Goal: Task Accomplishment & Management: Complete application form

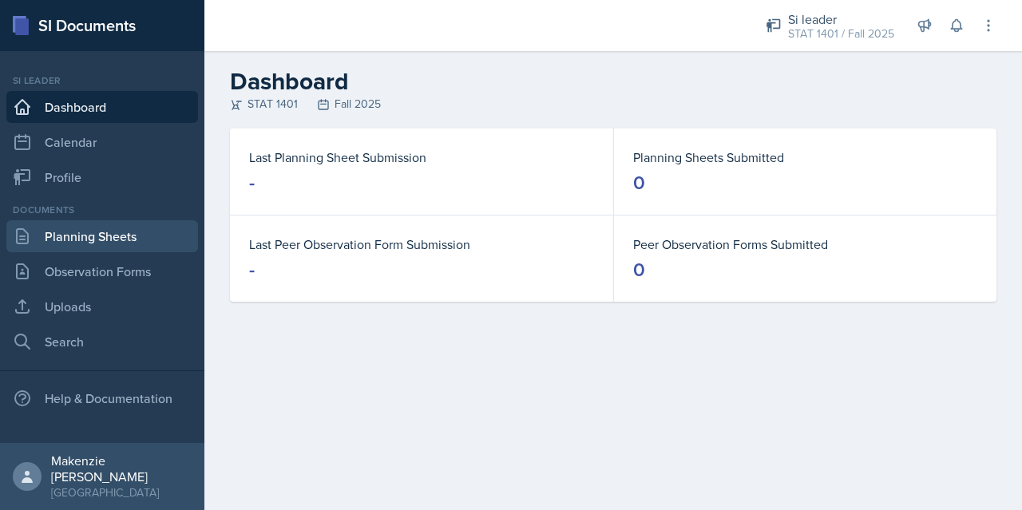
click at [72, 238] on link "Planning Sheets" at bounding box center [102, 236] width 192 height 32
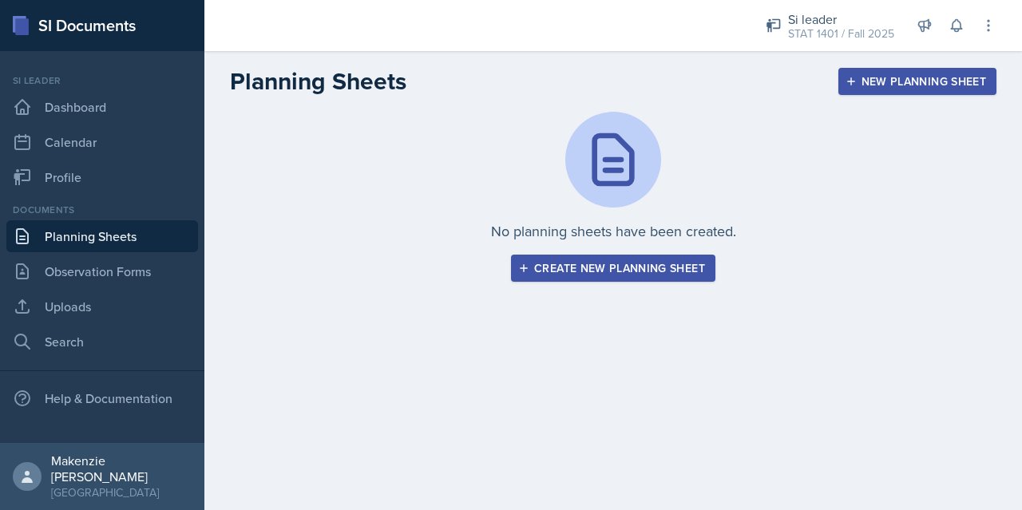
click at [575, 281] on button "Create new planning sheet" at bounding box center [613, 268] width 204 height 27
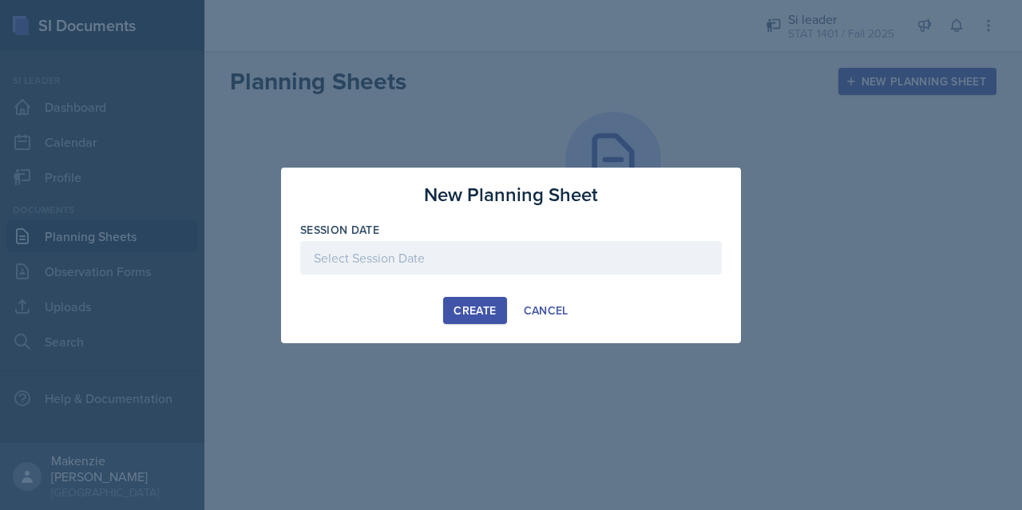
click at [365, 268] on div at bounding box center [511, 258] width 422 height 34
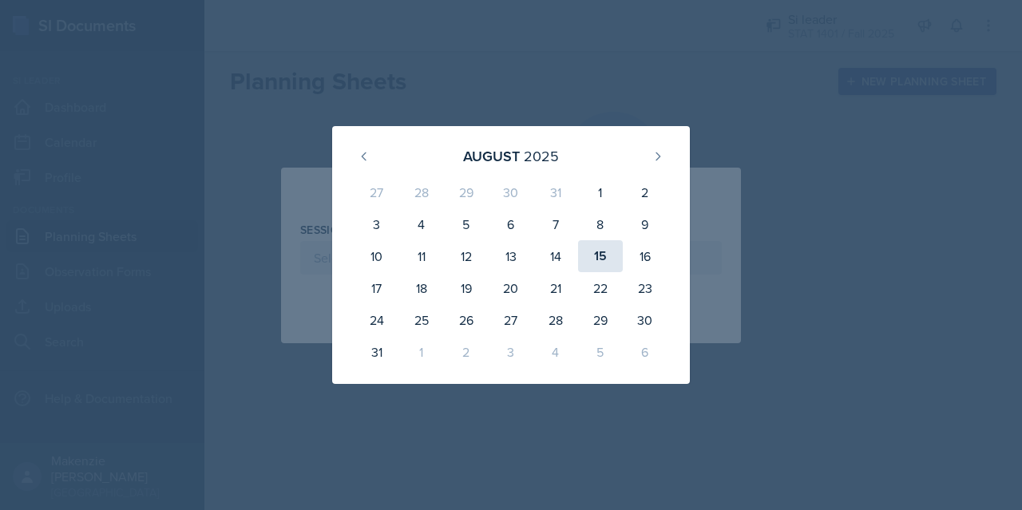
click at [600, 267] on div "15" at bounding box center [600, 256] width 45 height 32
type input "[DATE]"
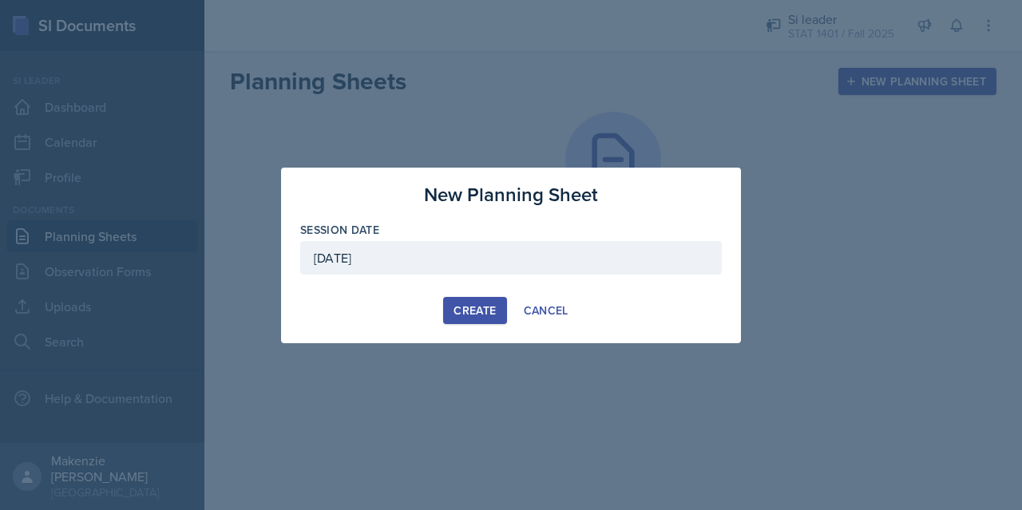
click at [470, 307] on div "Create" at bounding box center [475, 310] width 42 height 13
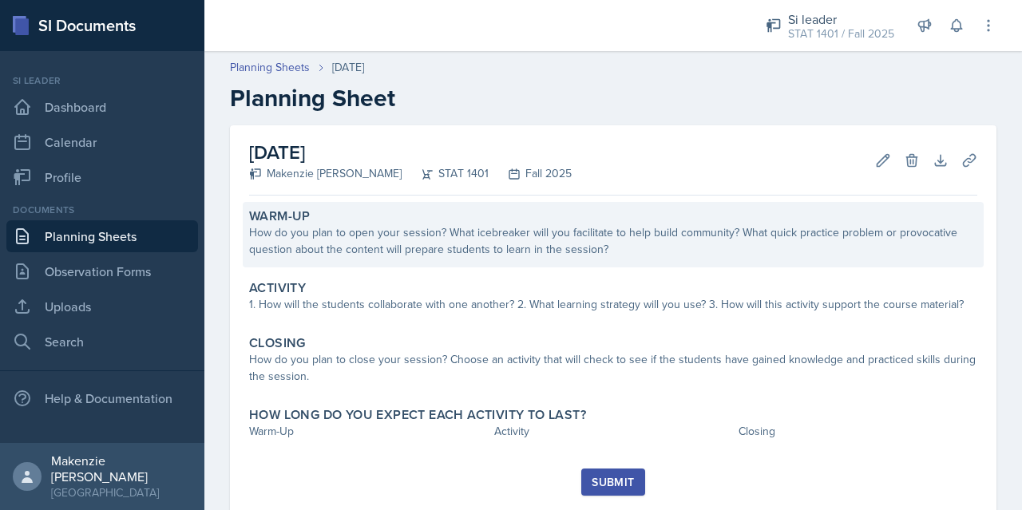
click at [407, 262] on div "Warm-Up How do you plan to open your session? What icebreaker will you facilita…" at bounding box center [613, 234] width 741 height 65
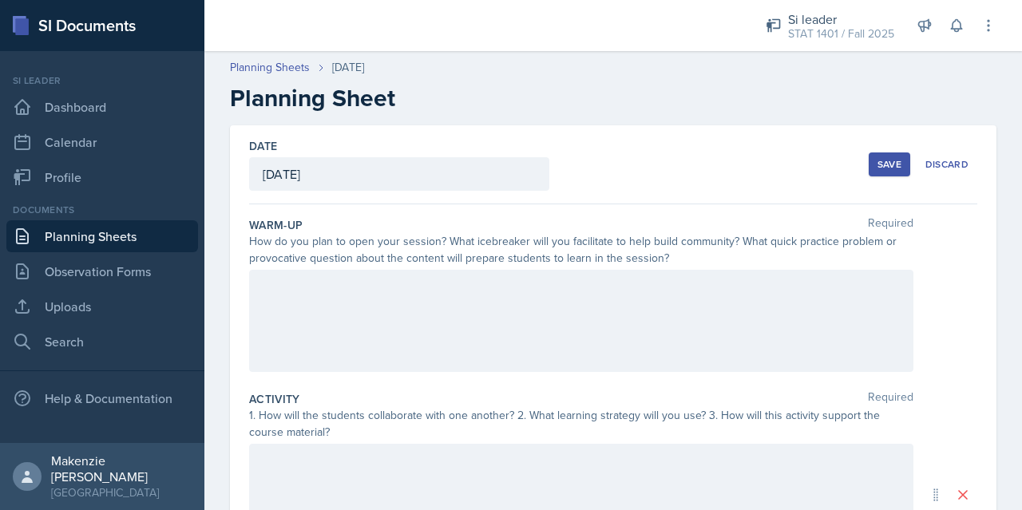
click at [366, 290] on div at bounding box center [581, 321] width 664 height 102
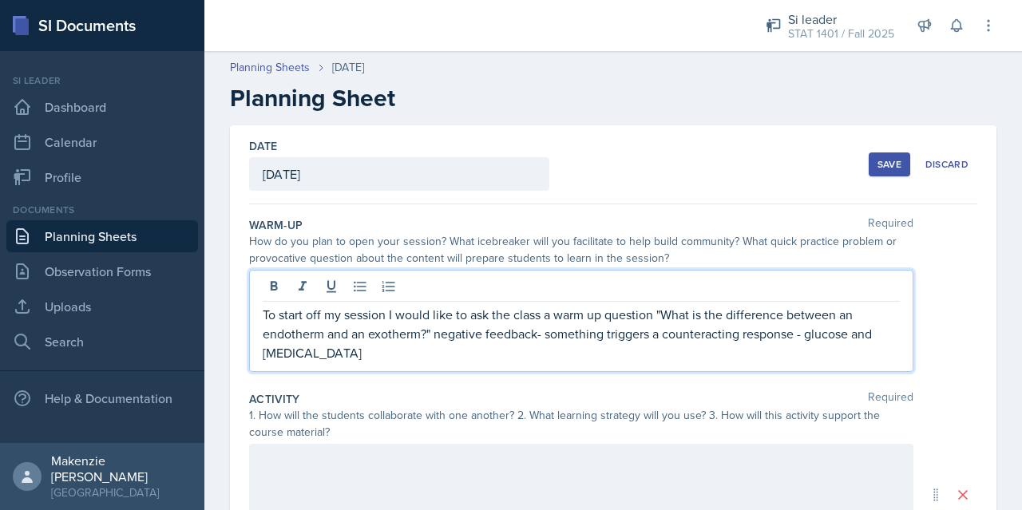
click at [789, 334] on p "To start off my session I would like to ask the class a warm up question "What …" at bounding box center [581, 333] width 637 height 57
click at [523, 358] on p "To start off my session I would like to ask the class a warm up question "What …" at bounding box center [581, 333] width 637 height 57
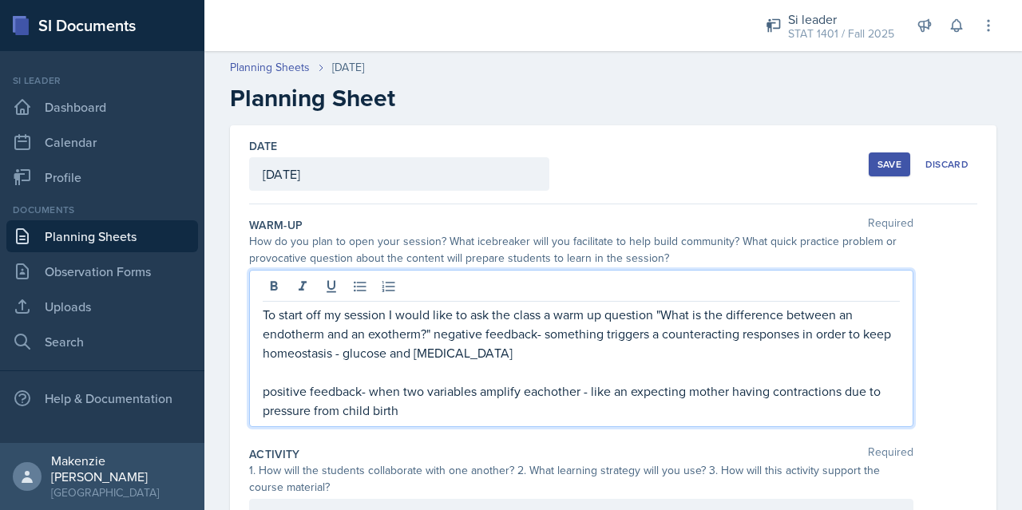
click at [345, 415] on p "positive feedback- when two variables amplify eachother - like an expecting mot…" at bounding box center [581, 401] width 637 height 38
click at [267, 316] on p "To start off my session I would like to ask the class a warm up question "What …" at bounding box center [581, 333] width 637 height 57
click at [268, 319] on p "To start off my session I would like to ask the class a warm up question "What …" at bounding box center [581, 333] width 637 height 57
click at [267, 319] on p "To start off my session I would like to ask the class a warm up question "What …" at bounding box center [581, 333] width 637 height 57
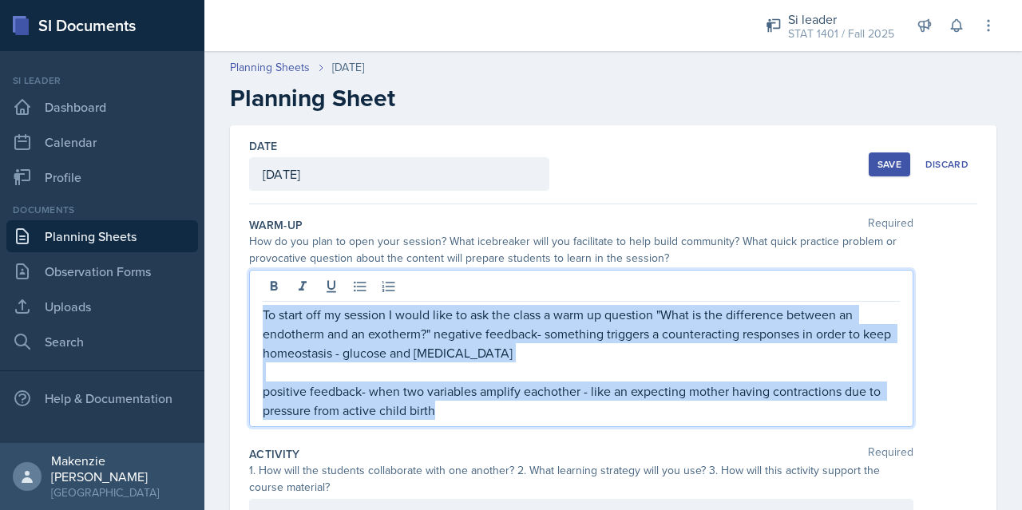
copy div "To start off my session I would like to ask the class a warm up question "What …"
click at [503, 415] on p "positive feedback- when two variables amplify eachother - like an expecting mot…" at bounding box center [581, 401] width 637 height 38
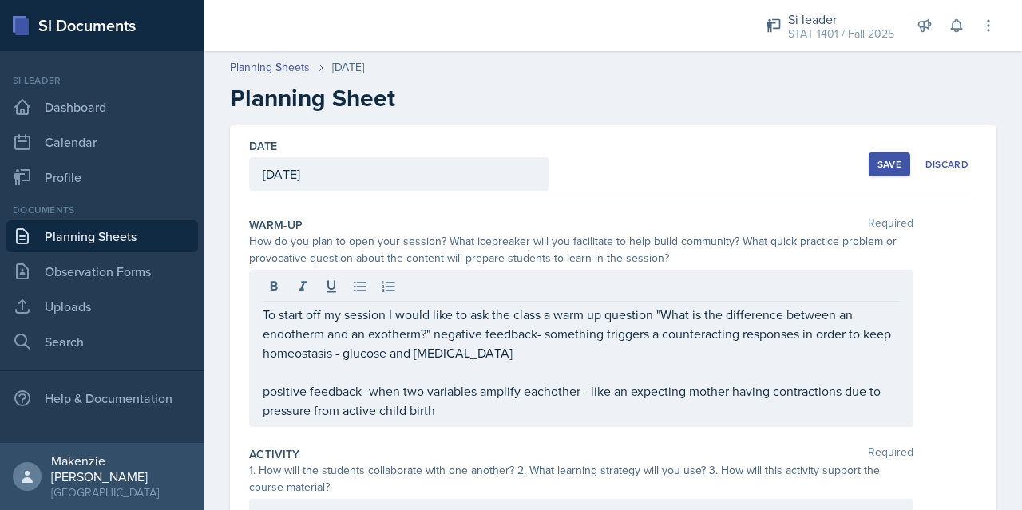
click at [762, 231] on div "Warm-Up Required" at bounding box center [613, 225] width 728 height 16
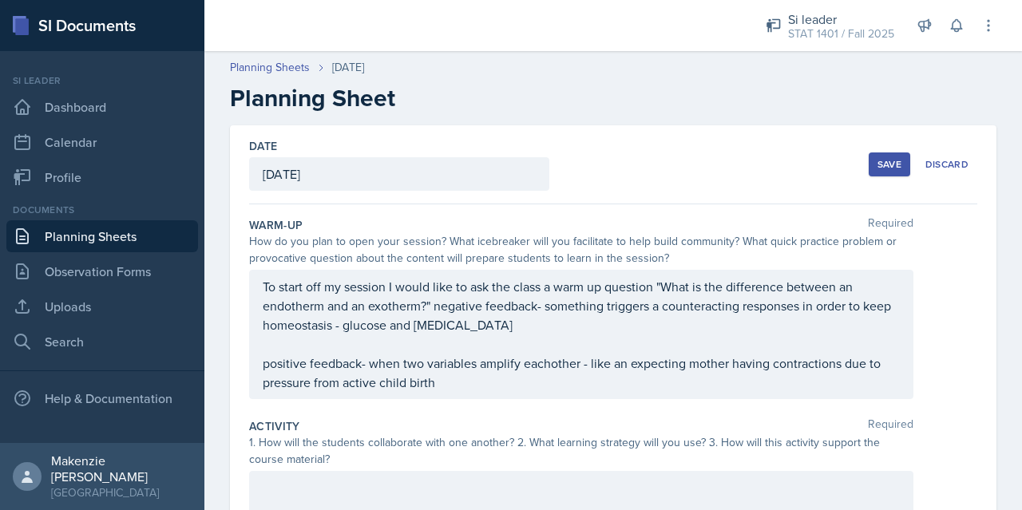
click at [533, 390] on p "positive feedback- when two variables amplify eachother - like an expecting mot…" at bounding box center [581, 373] width 637 height 38
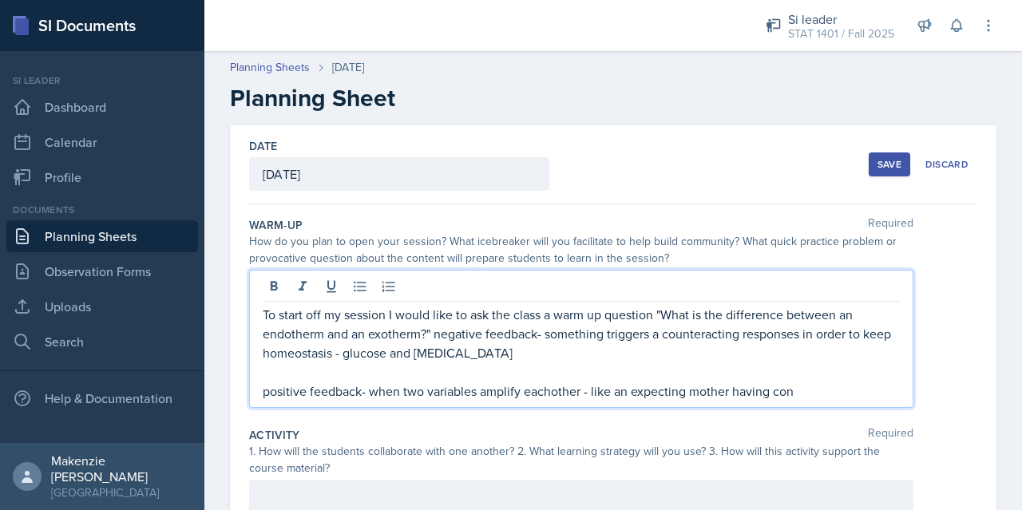
click at [298, 338] on p "To start off my session I would like to ask the class a warm up question "What …" at bounding box center [581, 333] width 637 height 57
click at [294, 334] on p "To start off my session I would like to ask the class a warm up question "What …" at bounding box center [581, 333] width 637 height 57
click at [382, 335] on p "To start off my session I would like to ask the class a warm up question "What …" at bounding box center [581, 333] width 637 height 57
click at [385, 331] on p "To start off my session I would like to ask the class a warm up question "What …" at bounding box center [581, 333] width 637 height 57
click at [845, 319] on p "To start off my session I would like to ask the class a warm up question "What …" at bounding box center [581, 333] width 637 height 57
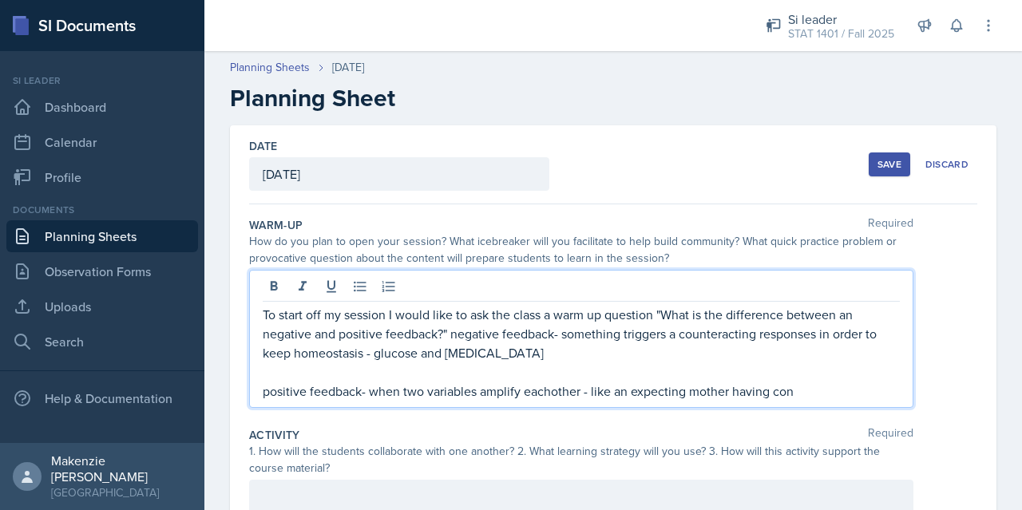
click at [846, 315] on p "To start off my session I would like to ask the class a warm up question "What …" at bounding box center [581, 333] width 637 height 57
click at [795, 393] on p "positive feedback- when two variables amplify eachother - like an expecting mot…" at bounding box center [581, 391] width 637 height 19
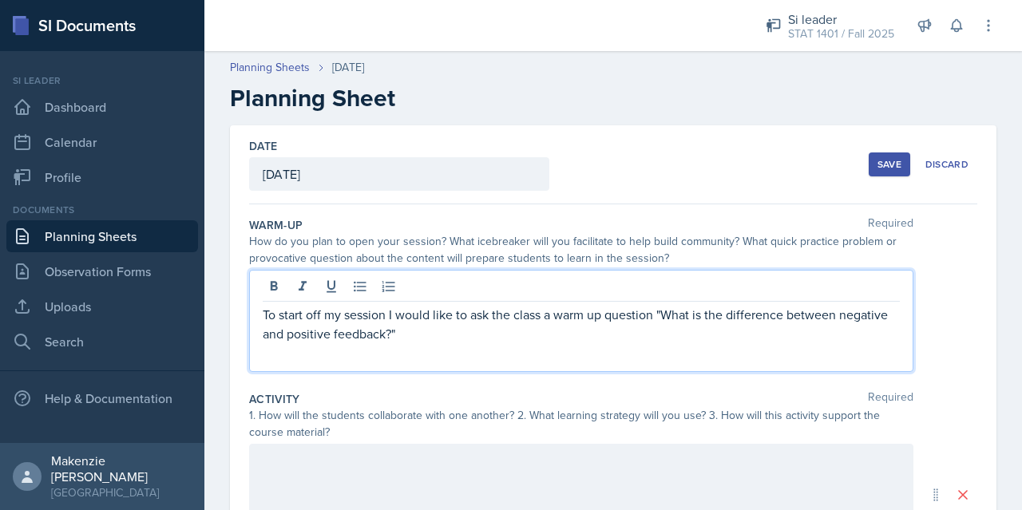
click at [265, 370] on div "To start off my session I would like to ask the class a warm up question "What …" at bounding box center [581, 321] width 664 height 102
click at [278, 364] on div "To start off my session I would like to ask the class a warm up question "What …" at bounding box center [581, 321] width 664 height 102
click at [292, 340] on p "To start off my session I would like to ask the class a warm up question "What …" at bounding box center [581, 324] width 637 height 38
click at [489, 334] on p "To start off my session I would like to ask the class a warm up question "What …" at bounding box center [581, 324] width 637 height 38
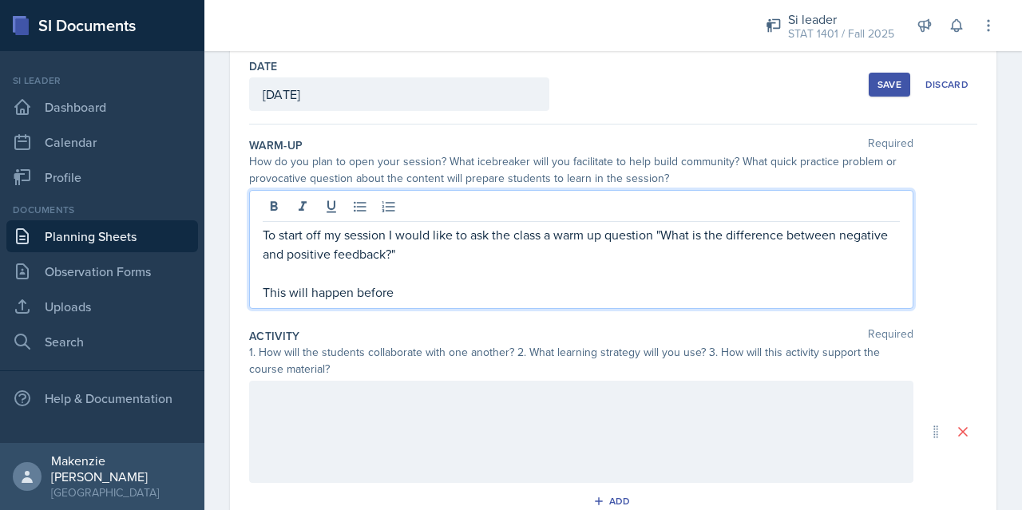
scroll to position [84, 0]
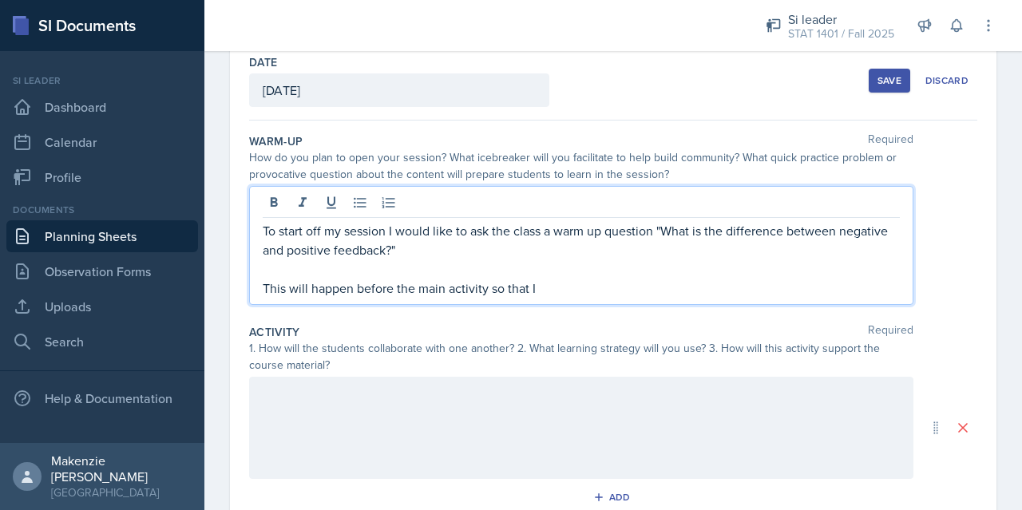
click at [431, 255] on p "To start off my session I would like to ask the class a warm up question "What …" at bounding box center [581, 240] width 637 height 38
click at [438, 249] on p "To start off my session I would like to ask the class a warm up question "What …" at bounding box center [581, 240] width 637 height 38
click at [614, 293] on p "This will happen before the main activity so that I" at bounding box center [581, 288] width 637 height 19
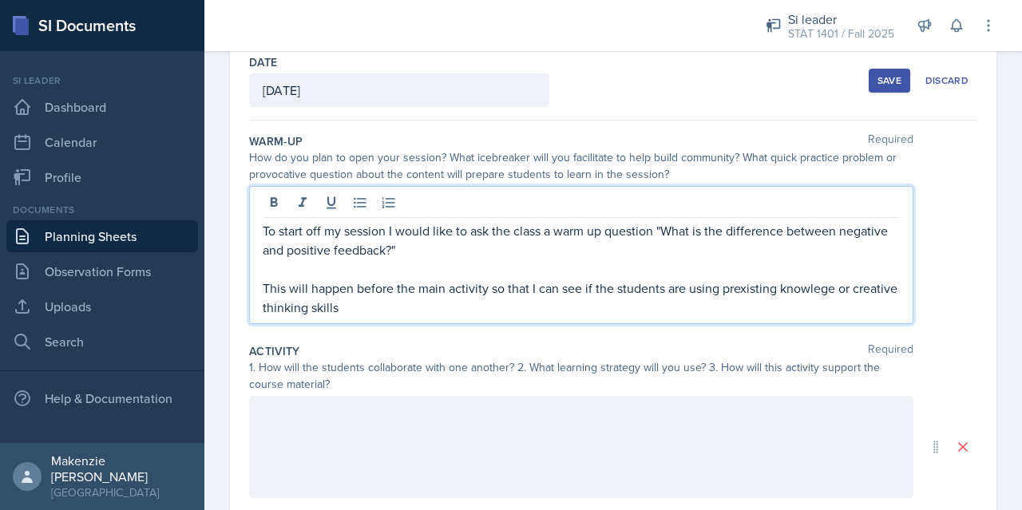
click at [295, 418] on div at bounding box center [581, 447] width 664 height 102
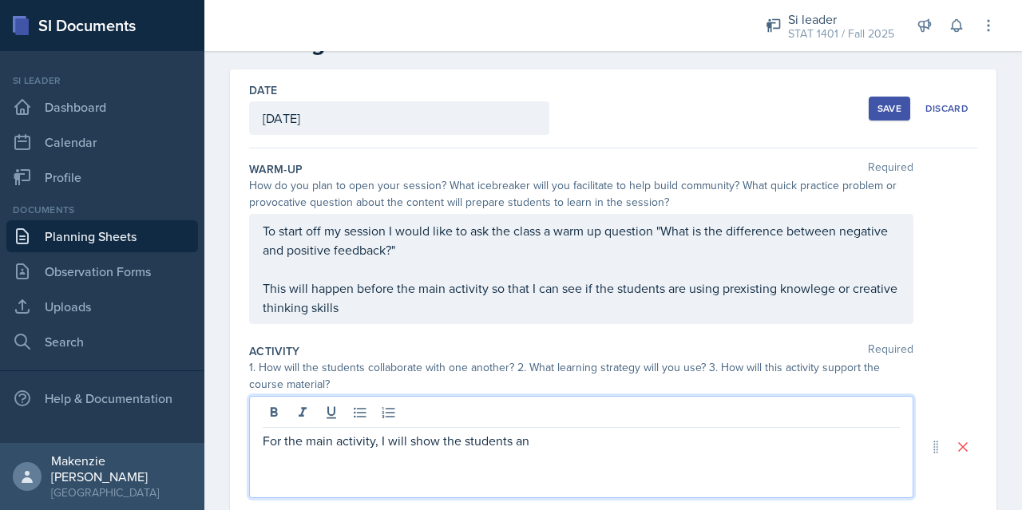
click at [438, 249] on p "To start off my session I would like to ask the class a warm up question "What …" at bounding box center [581, 240] width 637 height 38
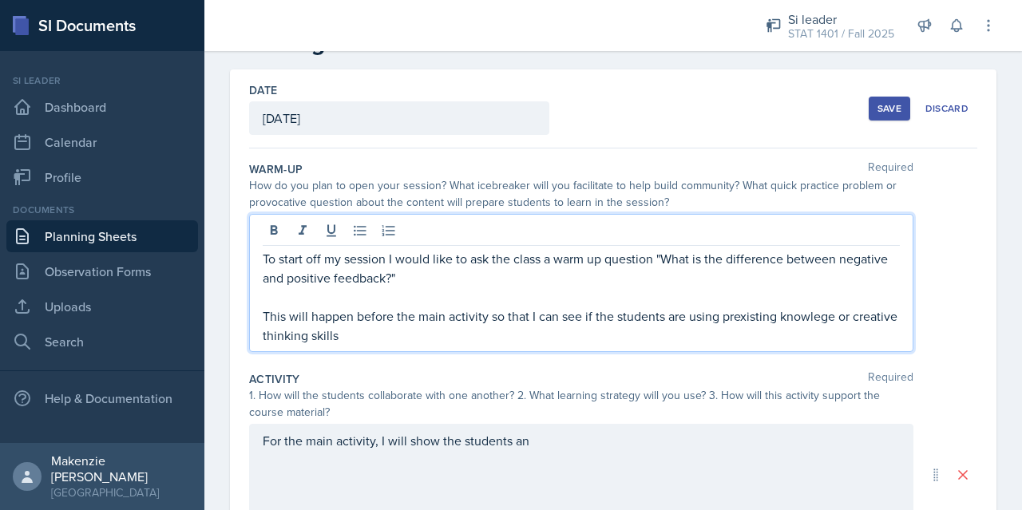
scroll to position [84, 0]
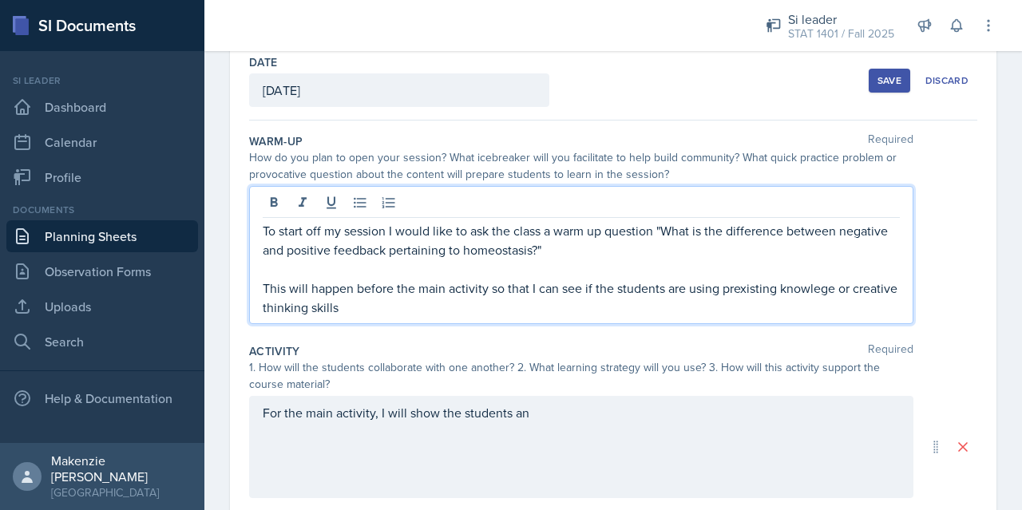
click at [460, 310] on p "This will happen before the main activity so that I can see if the students are…" at bounding box center [581, 298] width 637 height 38
click at [424, 305] on p "This will happen before the main activity so that I can see if the students are…" at bounding box center [581, 298] width 637 height 38
click at [577, 419] on div "For the main activity, I will show the students an" at bounding box center [581, 447] width 664 height 102
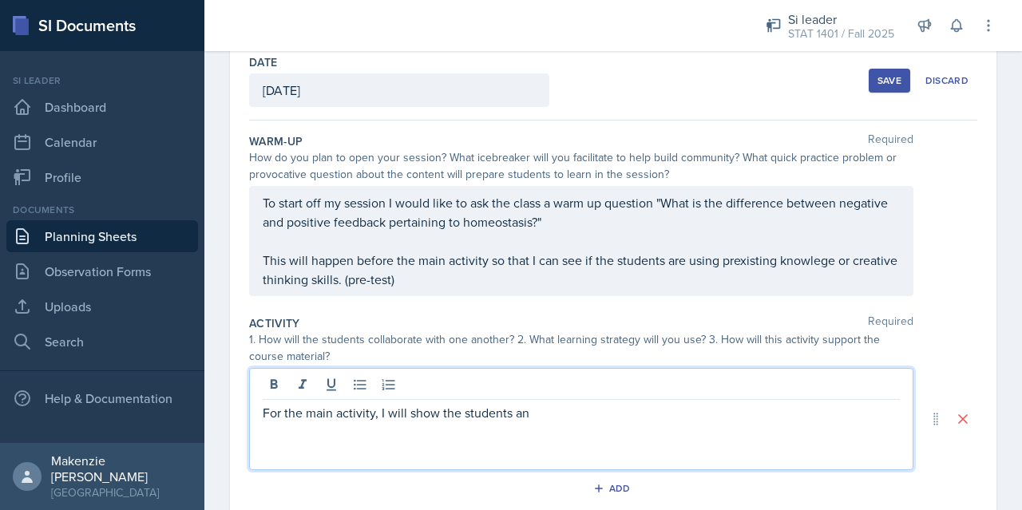
scroll to position [56, 0]
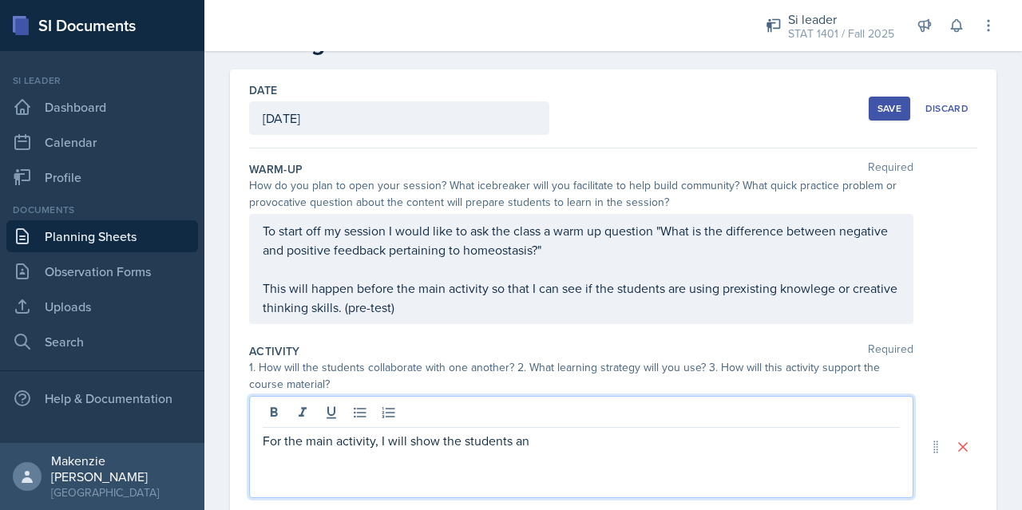
click at [754, 291] on p "This will happen before the main activity so that I can see if the students are…" at bounding box center [581, 298] width 637 height 38
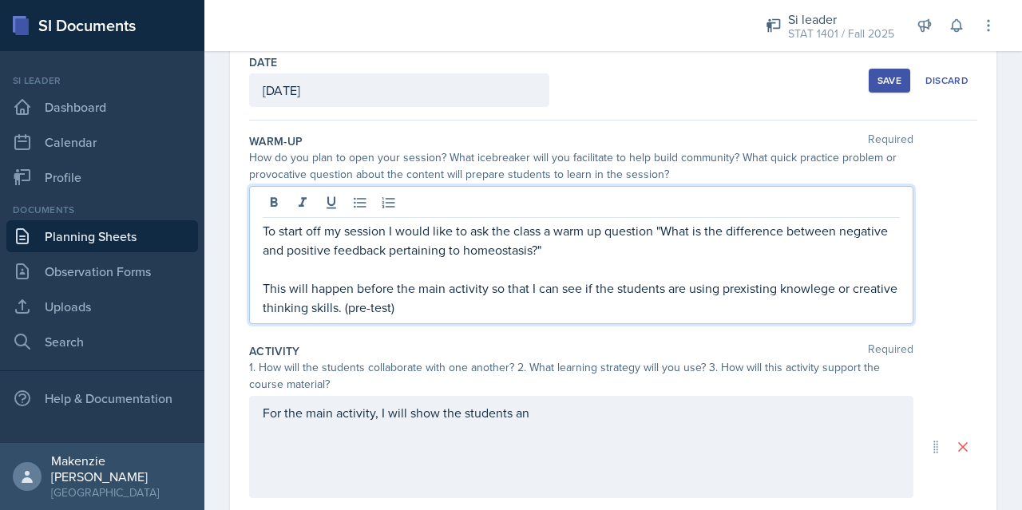
click at [765, 287] on p "This will happen before the main activity so that I can see if the students are…" at bounding box center [581, 298] width 637 height 38
click at [751, 292] on p "This will happen before the main activity so that I can see if the students are…" at bounding box center [581, 298] width 637 height 38
click at [751, 291] on p "This will happen before the main activity so that I can see if the students are…" at bounding box center [581, 298] width 637 height 38
click at [811, 288] on p "This will happen before the main activity so that I can see if the students are…" at bounding box center [581, 298] width 637 height 38
click at [723, 310] on p "This will happen before the main activity so that I can see if the students are…" at bounding box center [581, 298] width 637 height 38
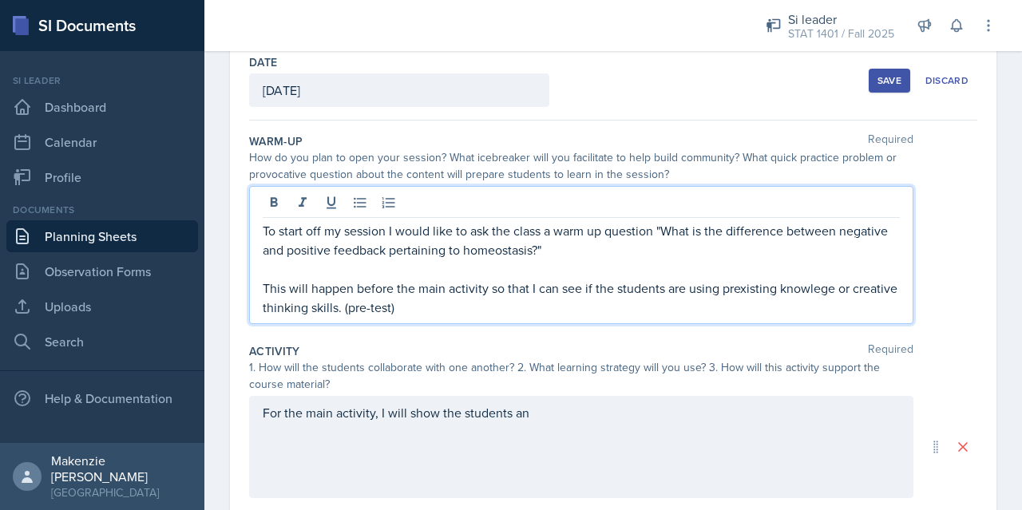
click at [743, 298] on p "This will happen before the main activity so that I can see if the students are…" at bounding box center [581, 298] width 637 height 38
click at [757, 289] on p "This will happen before the main activity so that I can see if the students are…" at bounding box center [581, 298] width 637 height 38
click at [591, 416] on div "For the main activity, I will show the students an" at bounding box center [581, 447] width 664 height 102
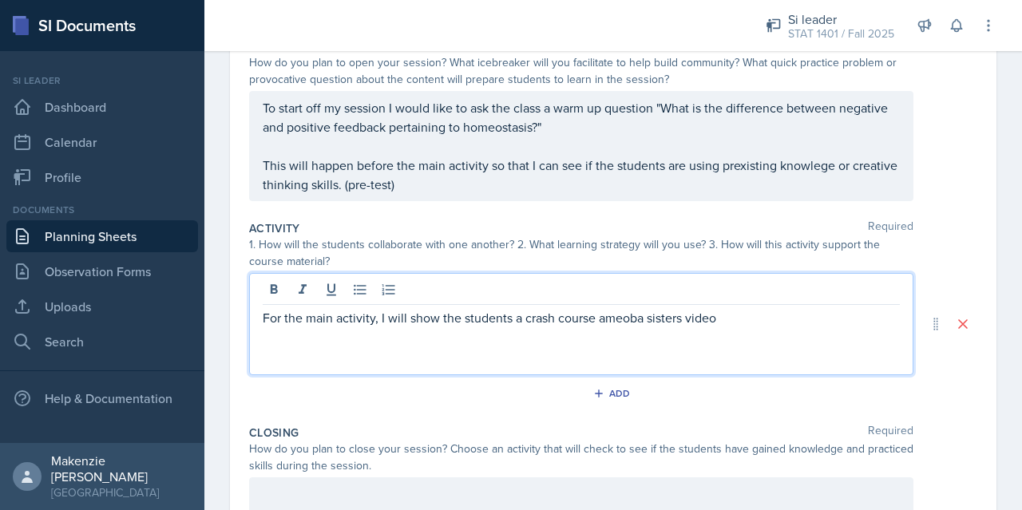
scroll to position [180, 0]
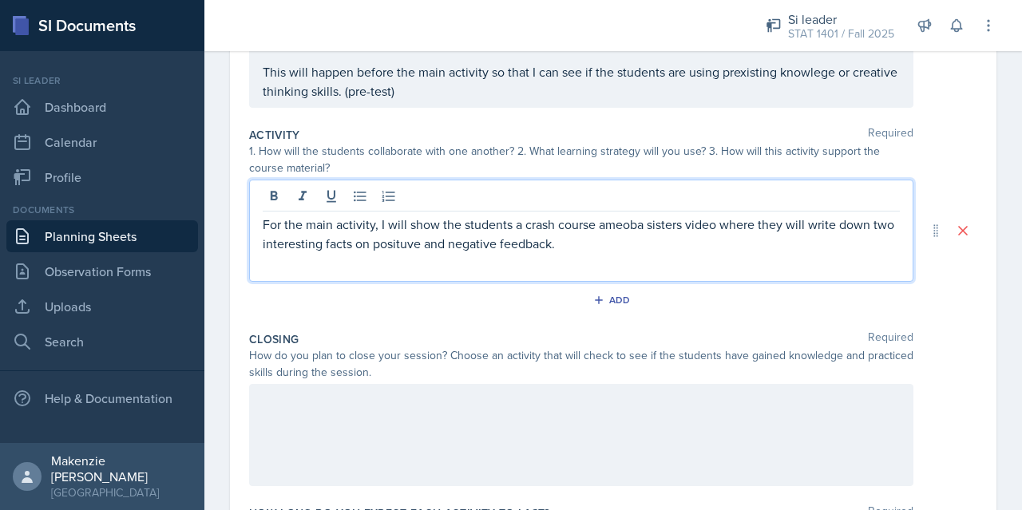
click at [481, 399] on p at bounding box center [581, 400] width 637 height 19
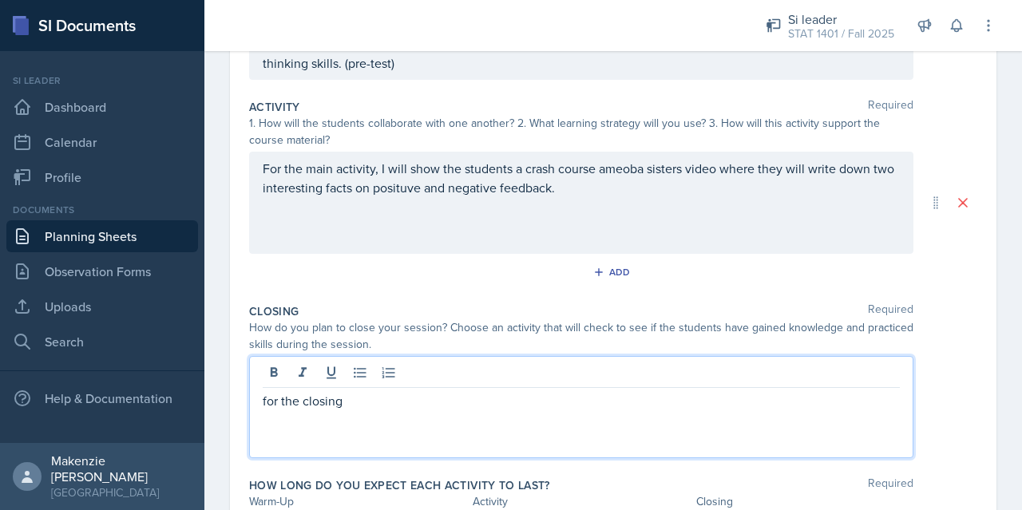
click at [597, 190] on p "For the main activity, I will show the students a crash course ameoba sisters v…" at bounding box center [581, 178] width 637 height 38
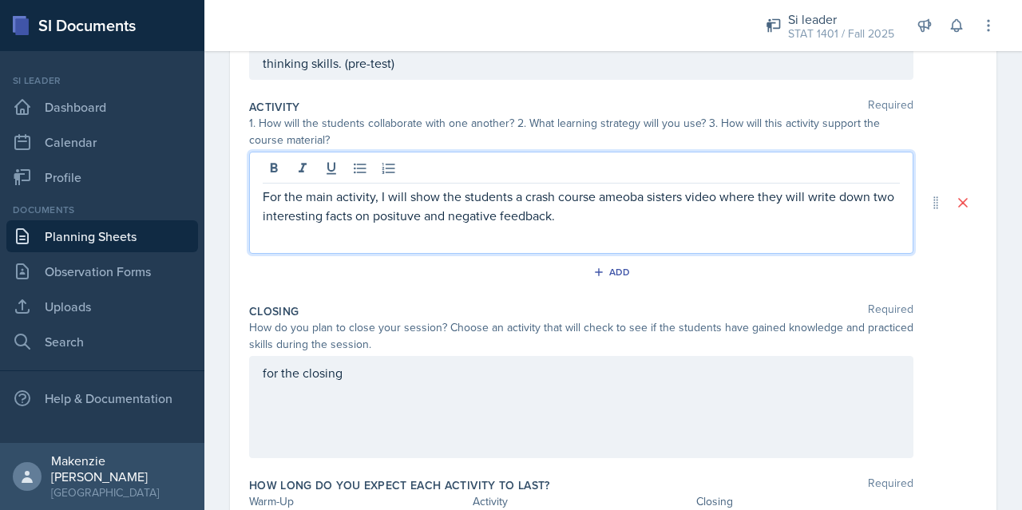
click at [426, 372] on div "for the closing" at bounding box center [581, 407] width 664 height 102
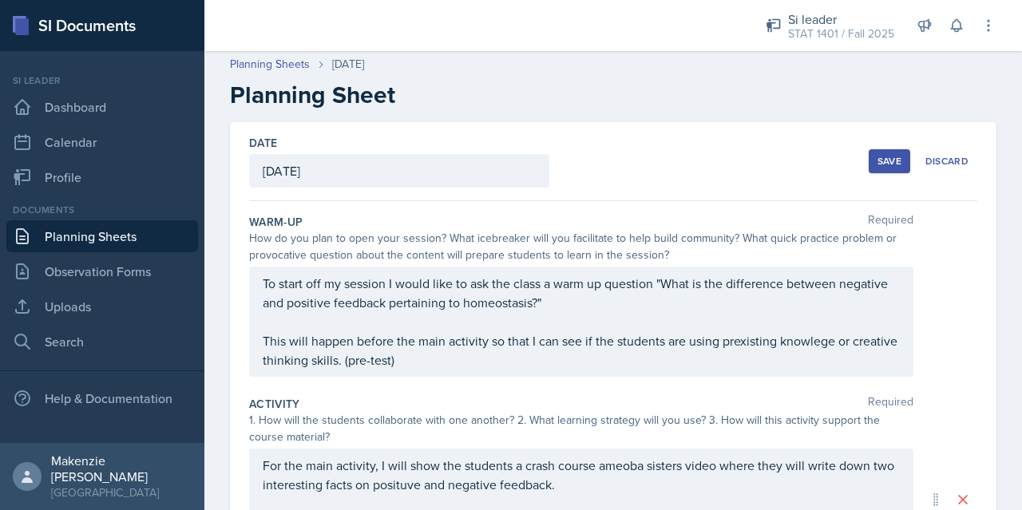
scroll to position [3, 0]
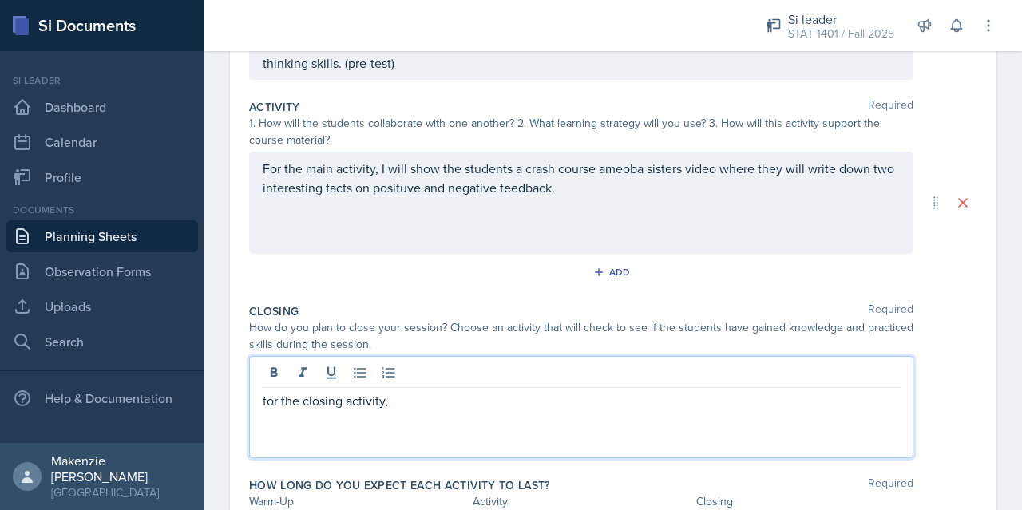
click at [640, 193] on p "For the main activity, I will show the students a crash course ameoba sisters v…" at bounding box center [581, 178] width 637 height 38
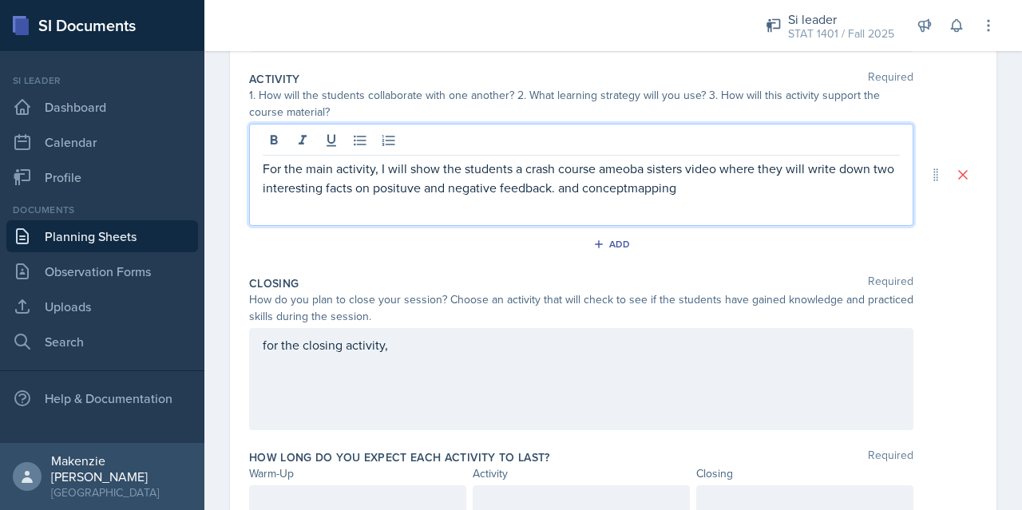
click at [594, 183] on p "For the main activity, I will show the students a crash course ameoba sisters v…" at bounding box center [581, 178] width 637 height 38
click at [591, 186] on p "For the main activity, I will show the students a crash course ameoba sisters v…" at bounding box center [581, 178] width 637 height 38
click at [772, 192] on p "For the main activity, I will show the students a crash course ameoba sisters v…" at bounding box center [581, 178] width 637 height 38
click at [497, 339] on div "for the closing activity," at bounding box center [581, 379] width 664 height 102
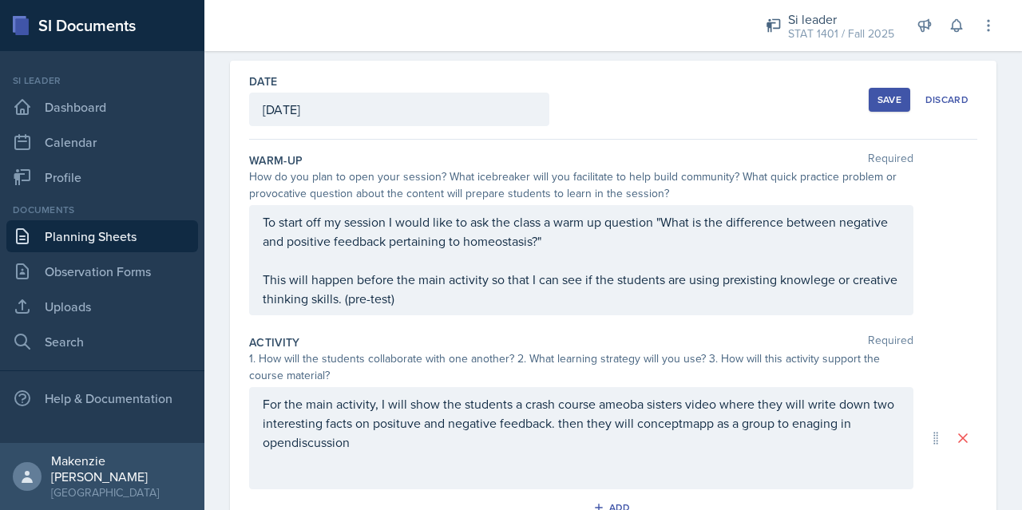
scroll to position [62, 0]
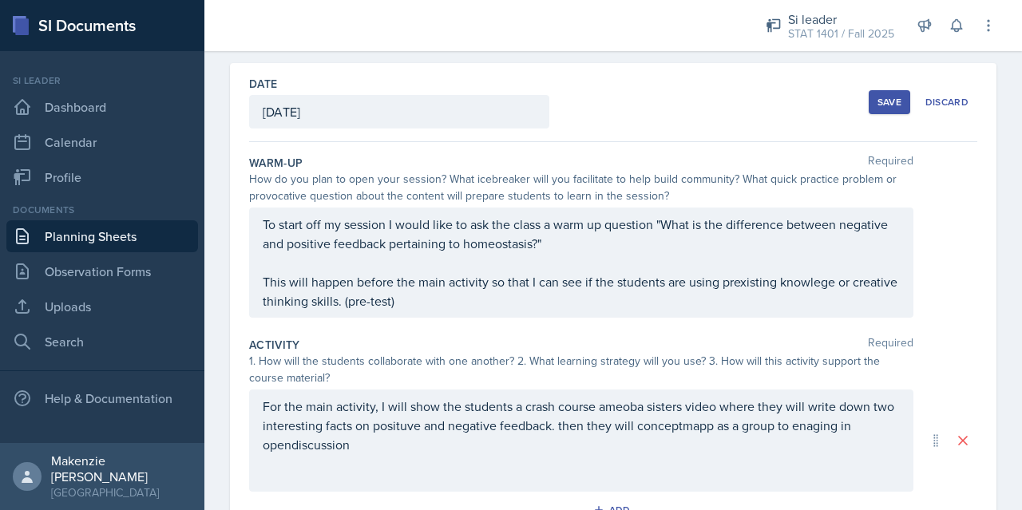
click at [751, 282] on p "This will happen before the main activity so that I can see if the students are…" at bounding box center [581, 291] width 637 height 38
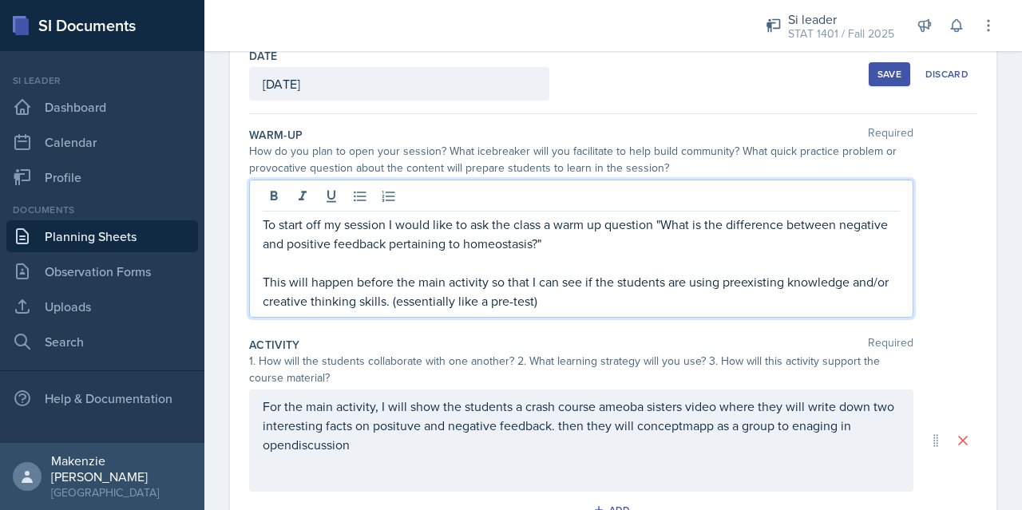
click at [265, 262] on p at bounding box center [581, 262] width 637 height 19
click at [267, 287] on p "This will happen before the main activity so that I can see if the students are…" at bounding box center [581, 291] width 637 height 38
click at [254, 286] on div "To start off my session I would like to ask the class a warm up question "What …" at bounding box center [581, 249] width 664 height 138
click at [267, 276] on p "This will happen before the main activity so that I can see if the students are…" at bounding box center [581, 291] width 637 height 38
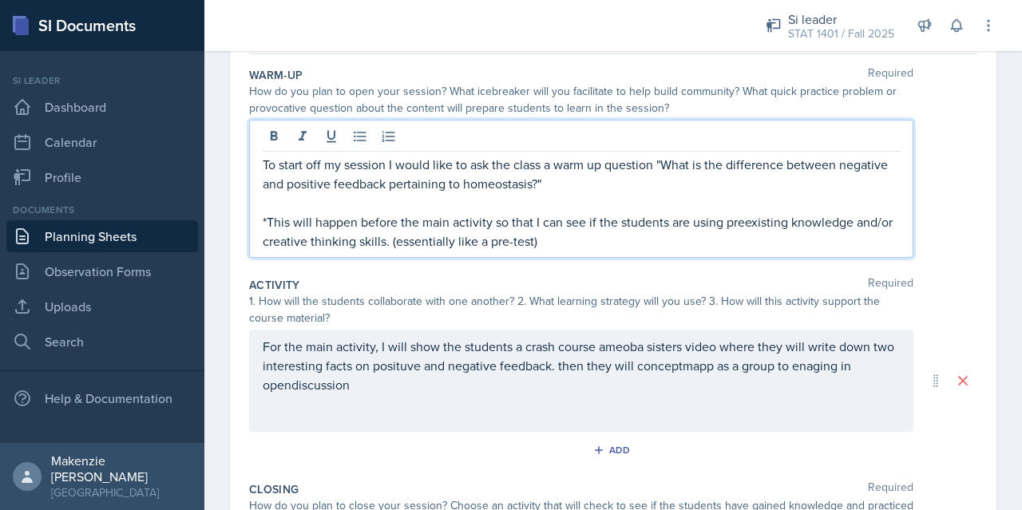
scroll to position [153, 0]
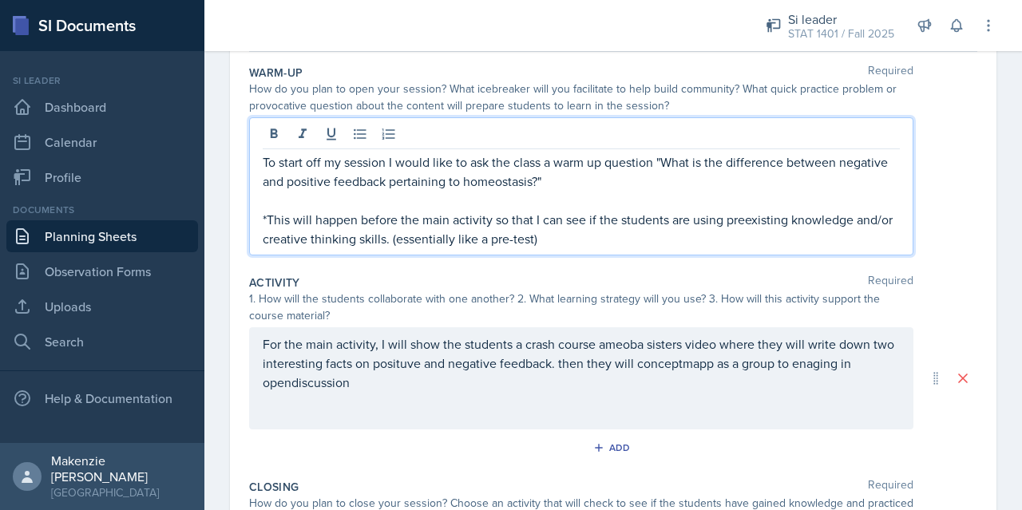
click at [632, 348] on div "For the main activity, I will show the students a crash course ameoba sisters v…" at bounding box center [581, 378] width 664 height 102
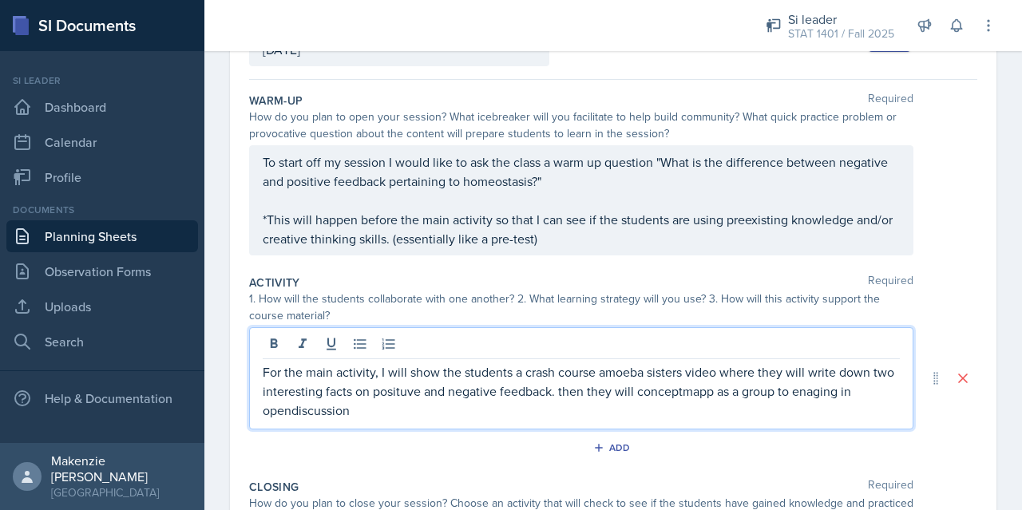
click at [719, 395] on p "For the main activity, I will show the students a crash course amoeba sisters v…" at bounding box center [581, 390] width 637 height 57
click at [867, 389] on p "For the main activity, I will show the students a crash course amoeba sisters v…" at bounding box center [581, 390] width 637 height 57
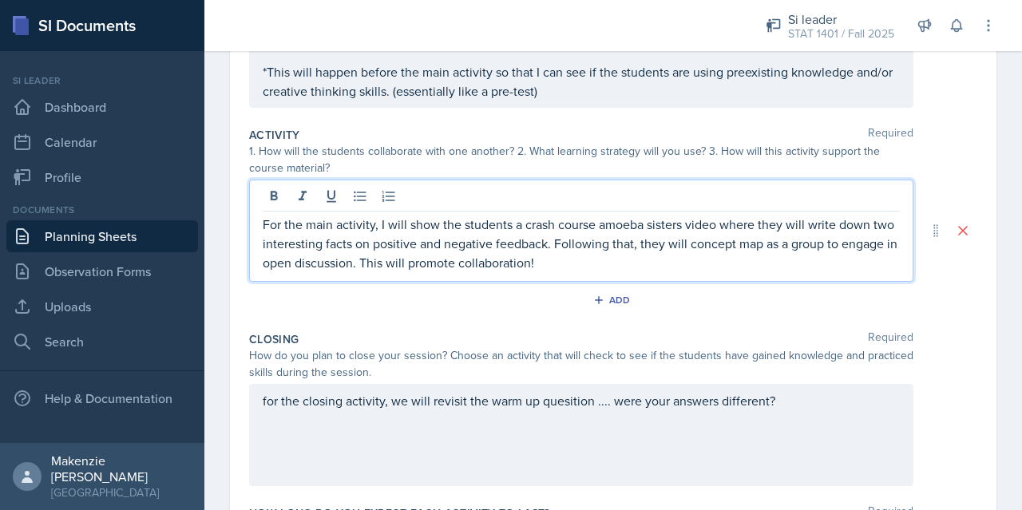
scroll to position [273, 0]
click at [509, 267] on p "For the main activity, I will show the students a crash course amoeba sisters v…" at bounding box center [581, 242] width 637 height 57
click at [520, 265] on p "For the main activity, I will show the students a crash course amoeba sisters v…" at bounding box center [581, 242] width 637 height 57
click at [273, 398] on div "for the closing activity, we will revisit the warm up quesition .... were your …" at bounding box center [581, 434] width 664 height 102
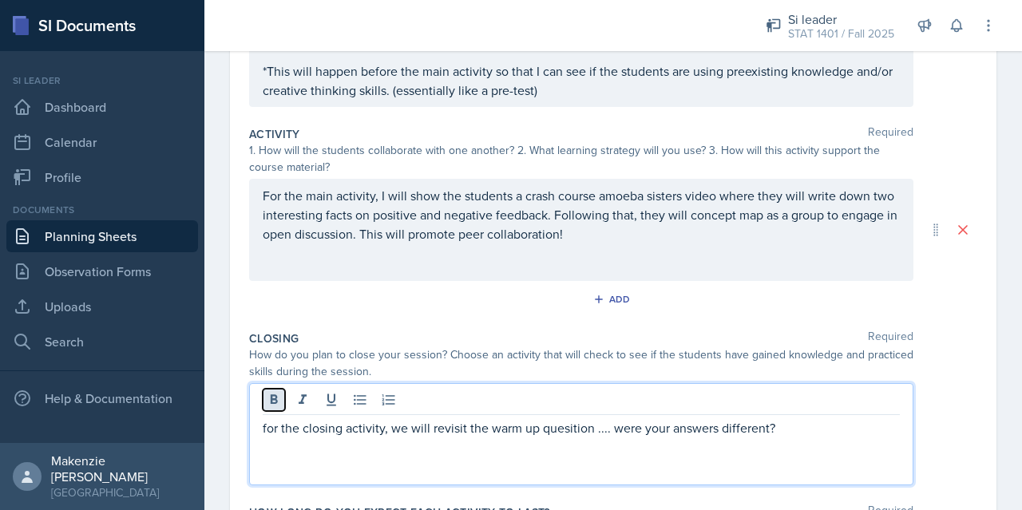
click at [270, 394] on icon at bounding box center [274, 400] width 16 height 16
click at [271, 399] on icon at bounding box center [274, 399] width 7 height 10
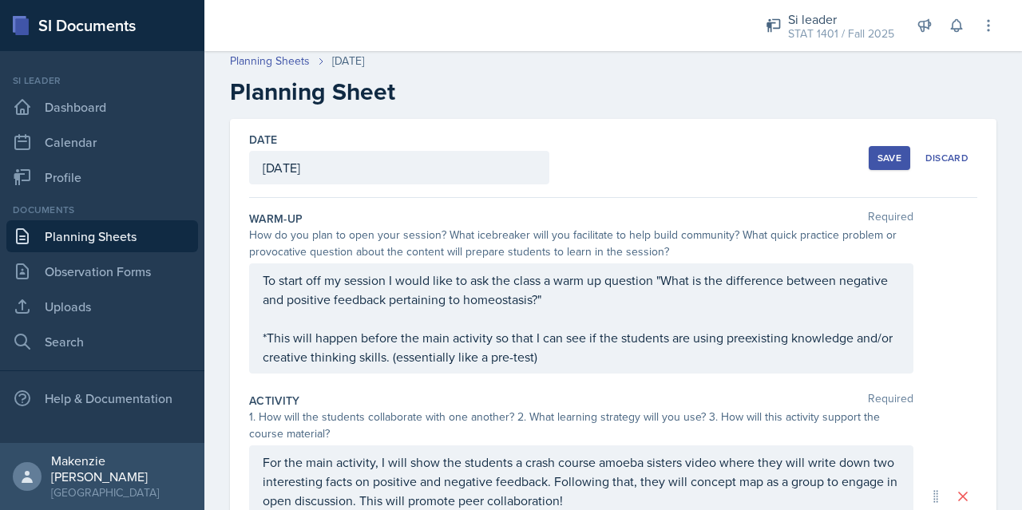
scroll to position [3, 0]
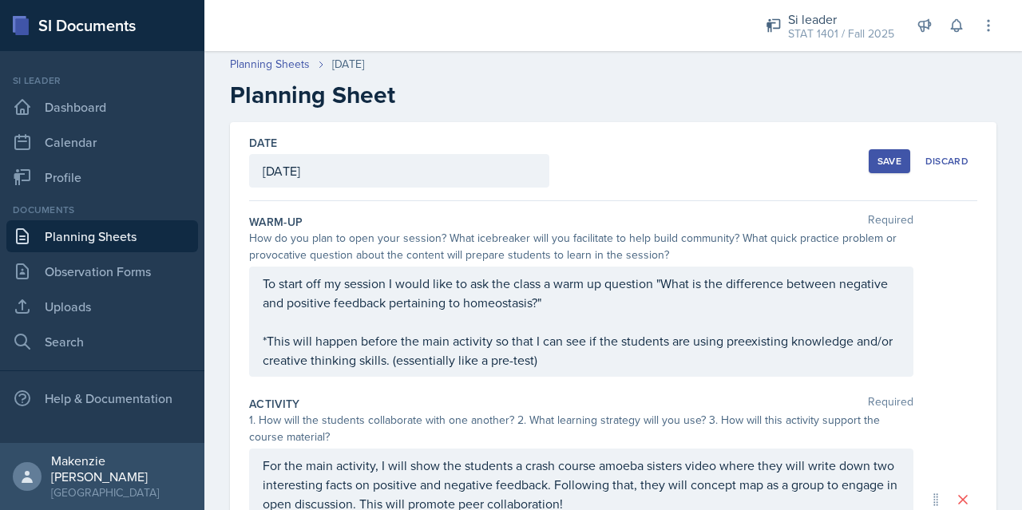
click at [265, 279] on p "To start off my session I would like to ask the class a warm up question "What …" at bounding box center [581, 293] width 637 height 38
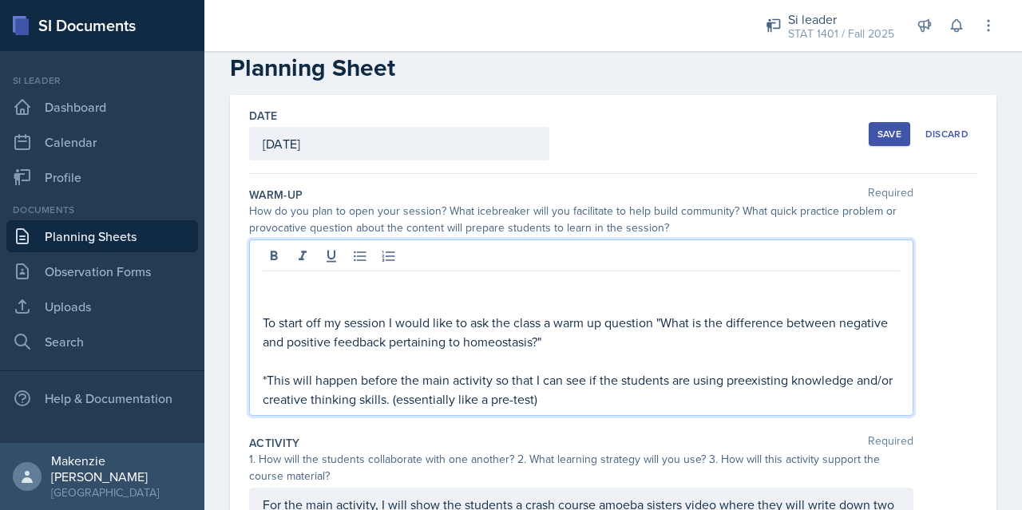
click at [284, 287] on p at bounding box center [581, 284] width 637 height 19
click at [271, 255] on icon at bounding box center [274, 256] width 7 height 10
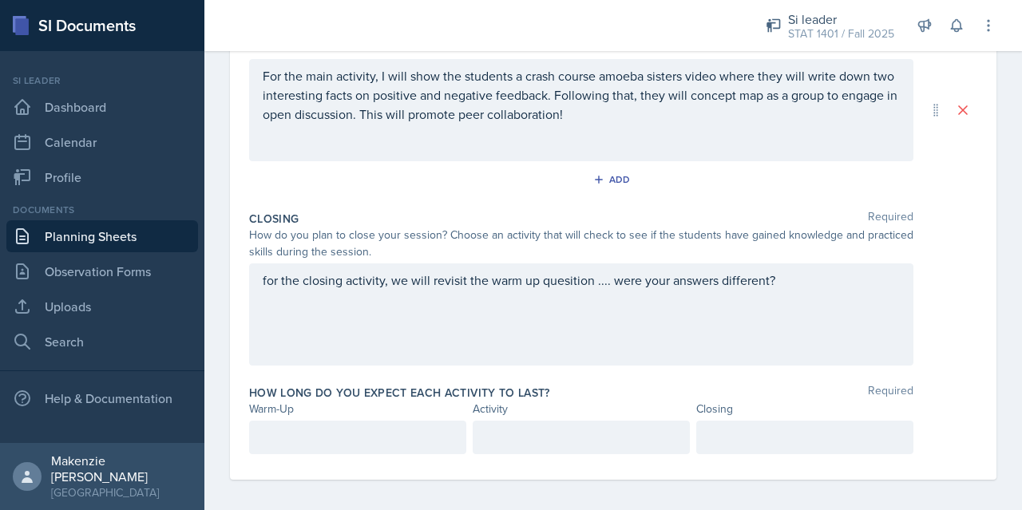
click at [572, 286] on div "for the closing activity, we will revisit the warm up quesition .... were your …" at bounding box center [581, 314] width 664 height 102
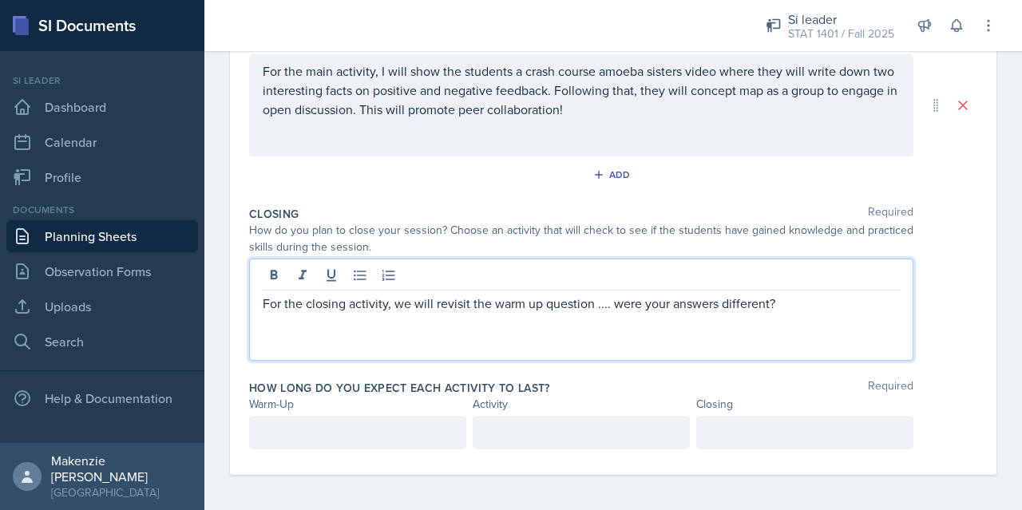
click at [586, 307] on p "For the closing activity, we will revisit the warm up question .... were your a…" at bounding box center [581, 303] width 637 height 19
click at [599, 300] on p "For the closing activity, we will revisit the warm up question .... were your a…" at bounding box center [581, 303] width 637 height 19
click at [592, 303] on p "For the closing activity, we will revisit the warm up question and check for un…" at bounding box center [581, 313] width 637 height 38
click at [534, 323] on p "For the closing activity, we will revisit the warm up question with new found k…" at bounding box center [581, 313] width 637 height 38
click at [390, 431] on div at bounding box center [357, 433] width 217 height 34
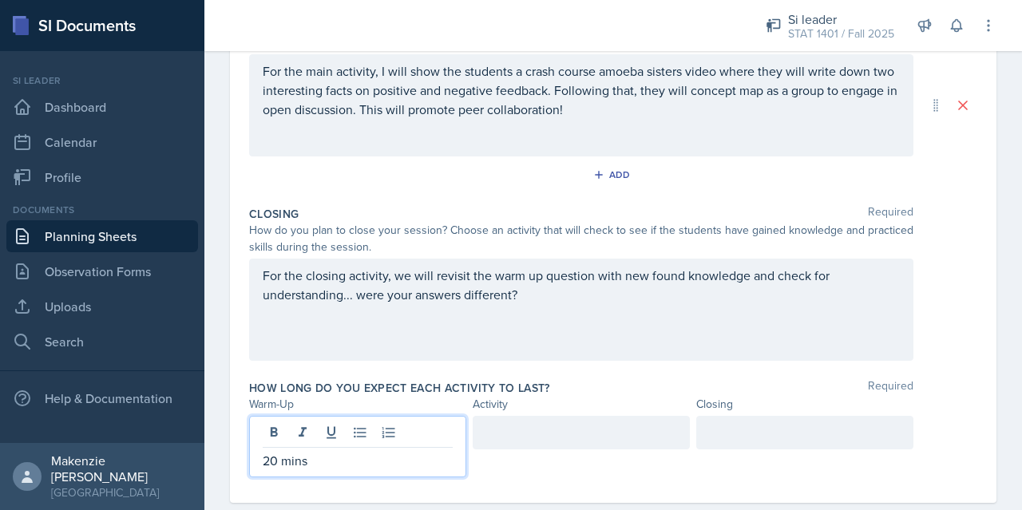
click at [553, 468] on div at bounding box center [581, 446] width 217 height 61
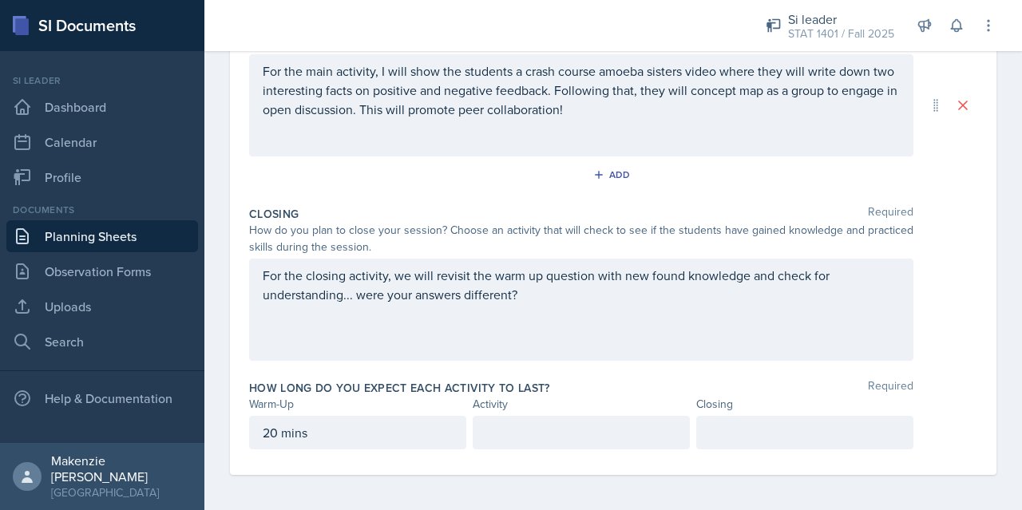
click at [565, 431] on div at bounding box center [581, 433] width 217 height 34
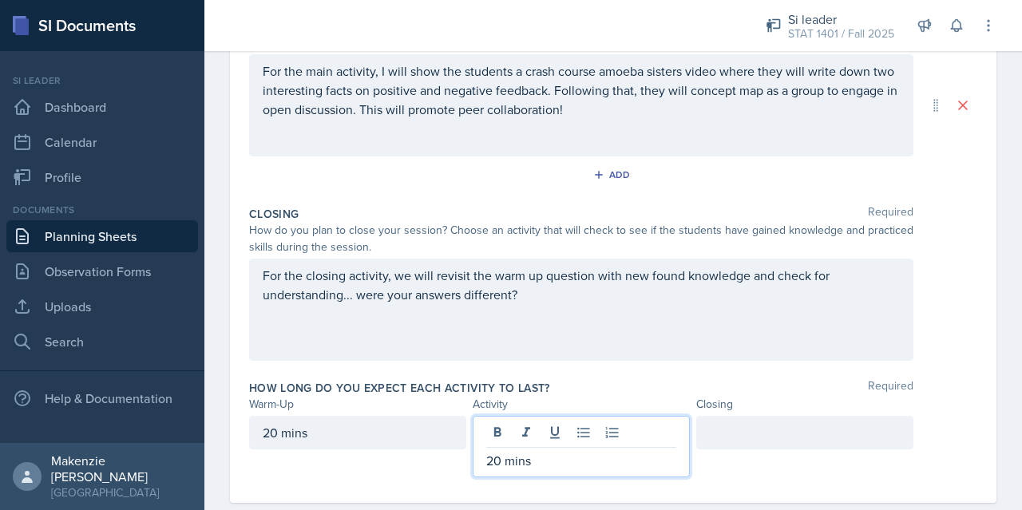
click at [752, 431] on div at bounding box center [804, 433] width 217 height 34
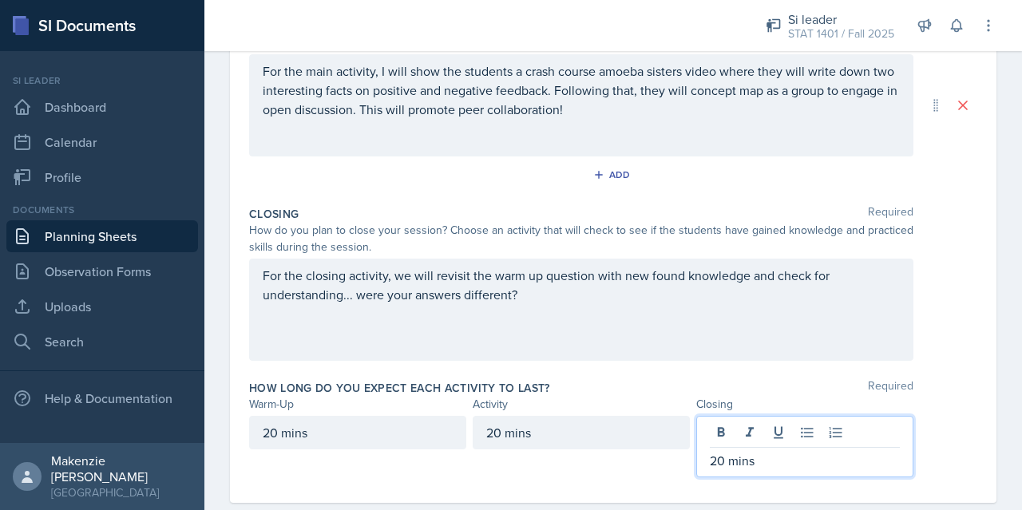
click at [636, 290] on div "For the closing activity, we will revisit the warm up question with new found k…" at bounding box center [581, 310] width 664 height 102
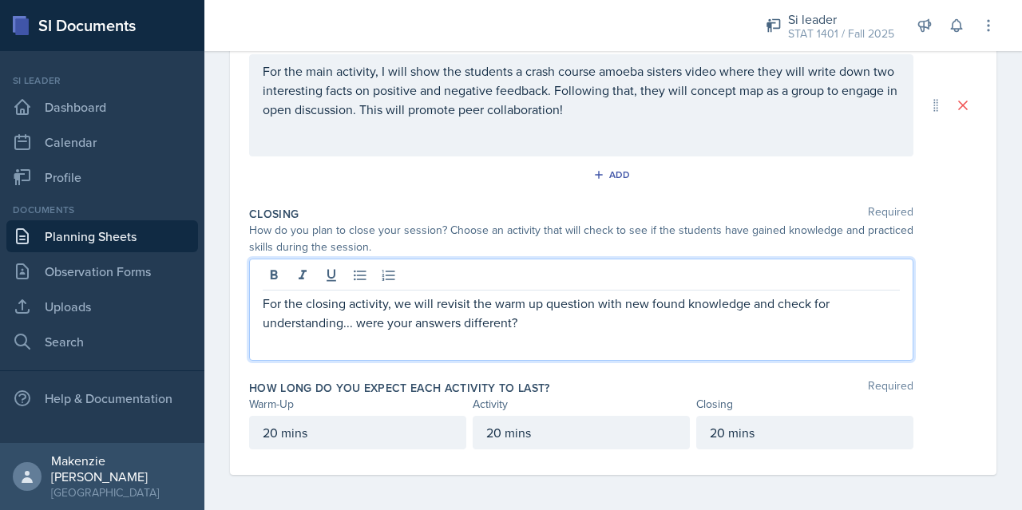
click at [956, 334] on div "For the closing activity, we will revisit the warm up question with new found k…" at bounding box center [613, 310] width 728 height 102
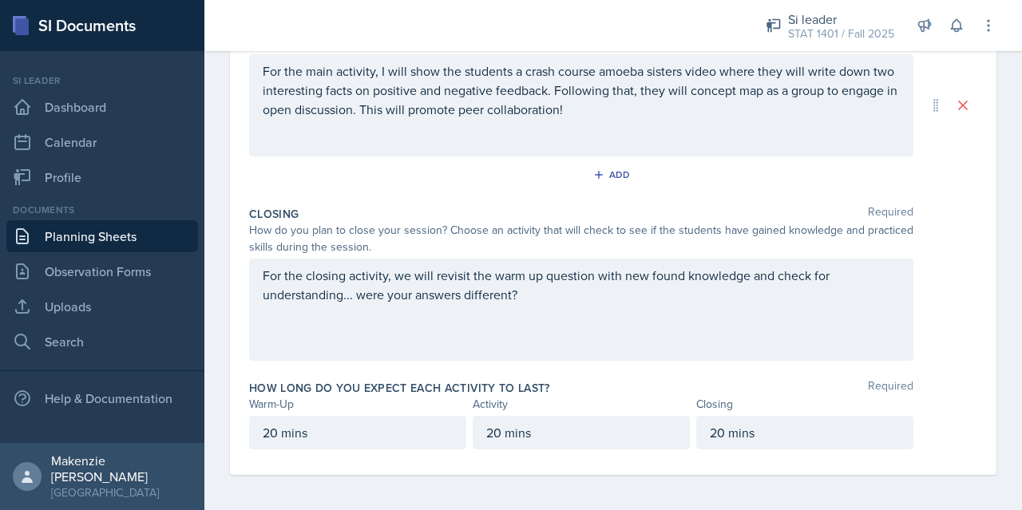
click at [644, 295] on p "For the closing activity, we will revisit the warm up question with new found k…" at bounding box center [581, 285] width 637 height 38
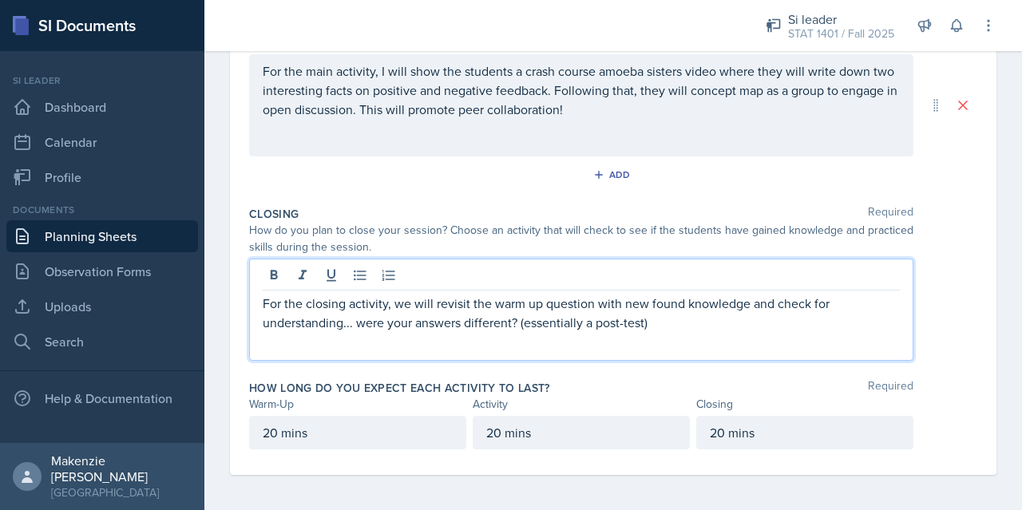
click at [701, 325] on p "For the closing activity, we will revisit the warm up question with new found k…" at bounding box center [581, 313] width 637 height 38
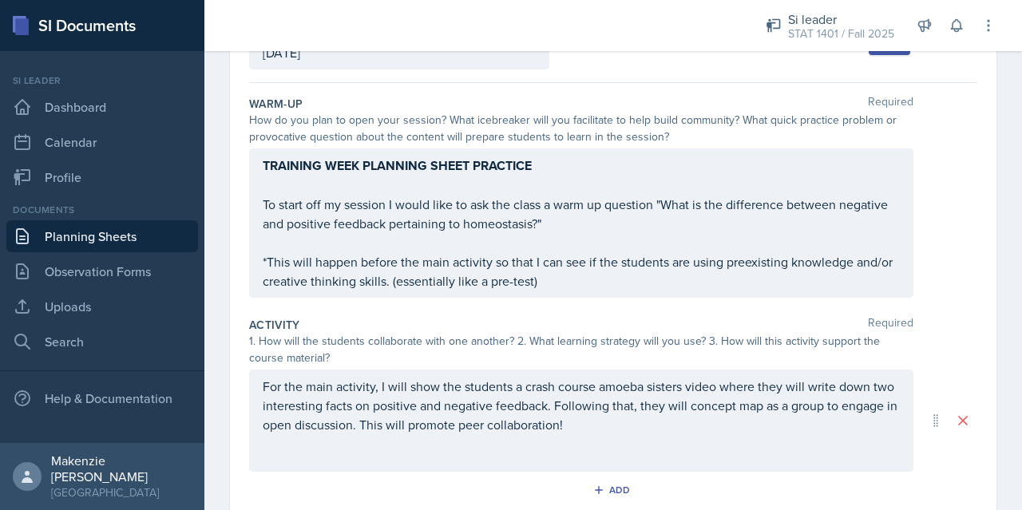
scroll to position [0, 0]
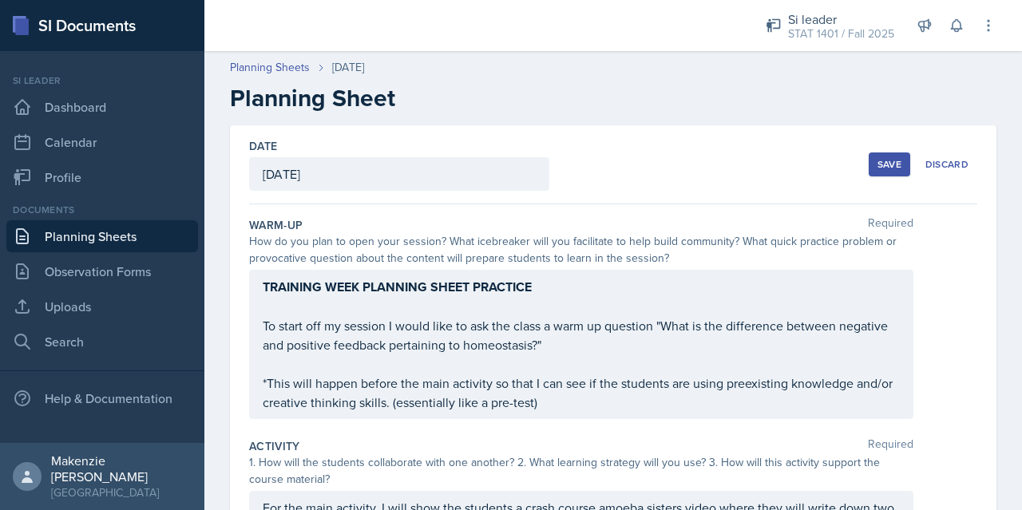
click at [877, 166] on div "Save" at bounding box center [889, 164] width 24 height 13
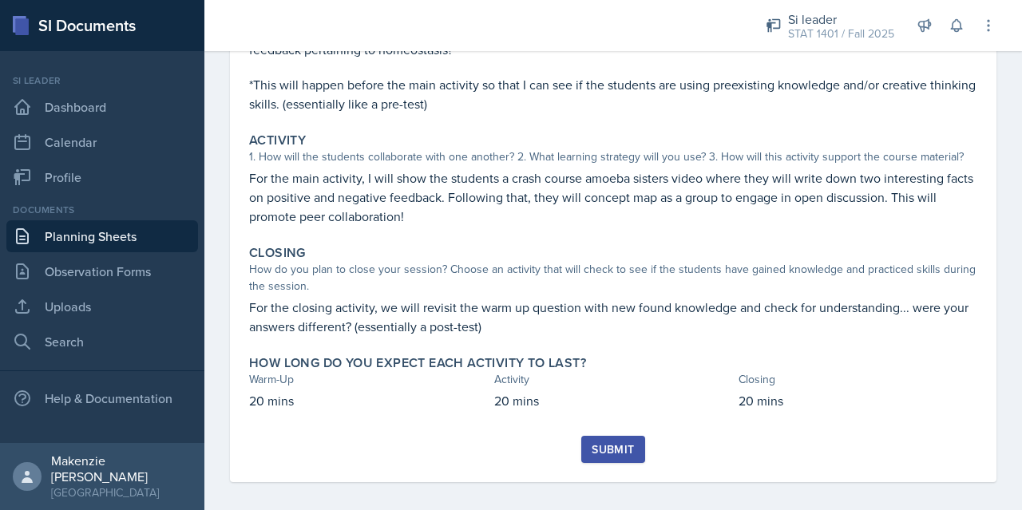
scroll to position [278, 0]
click at [613, 446] on div "Submit" at bounding box center [613, 448] width 42 height 13
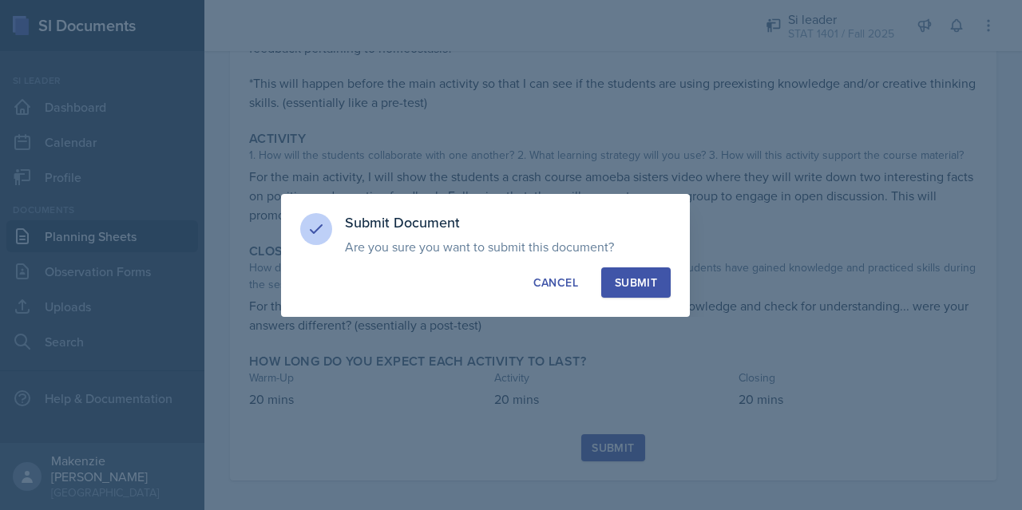
click at [636, 289] on div "Submit" at bounding box center [636, 283] width 42 height 16
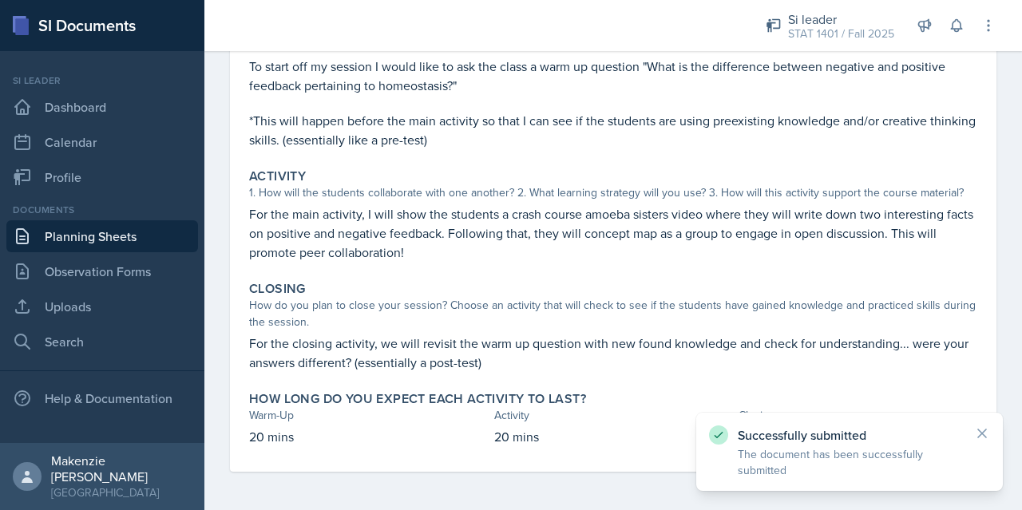
scroll to position [240, 0]
